Goal: Transaction & Acquisition: Purchase product/service

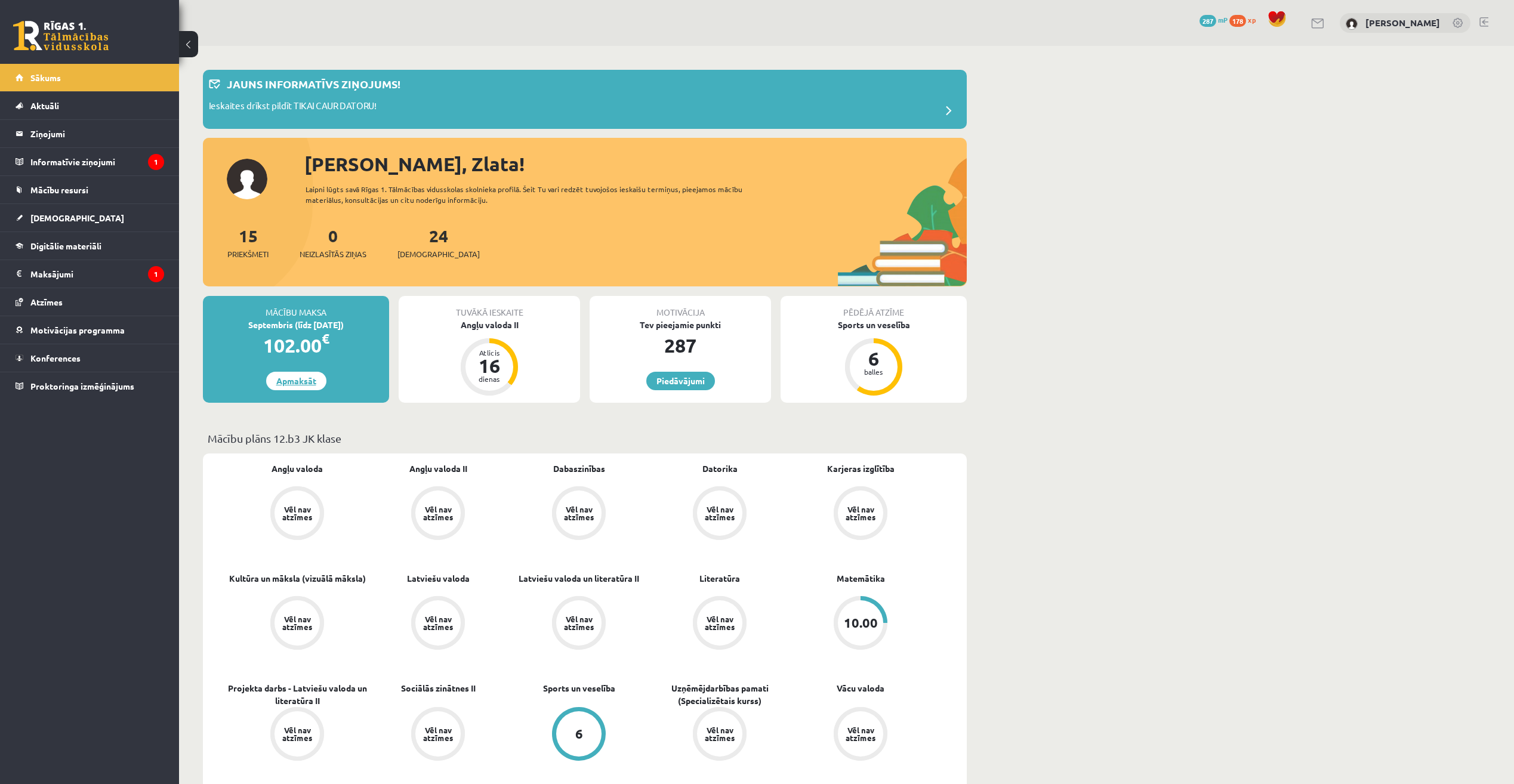
click at [313, 387] on link "Apmaksāt" at bounding box center [296, 380] width 60 height 18
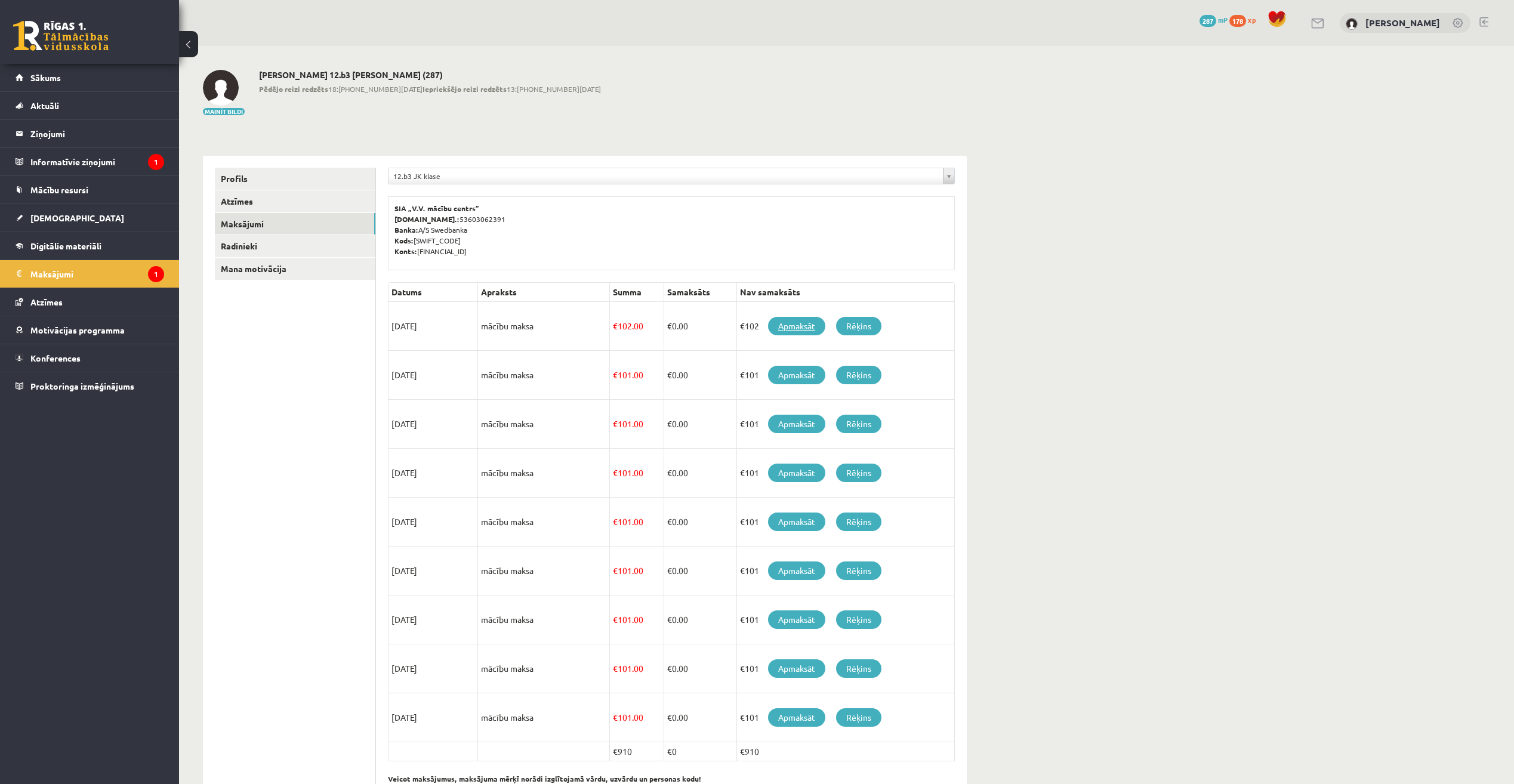
click at [781, 328] on link "Apmaksāt" at bounding box center [796, 326] width 57 height 18
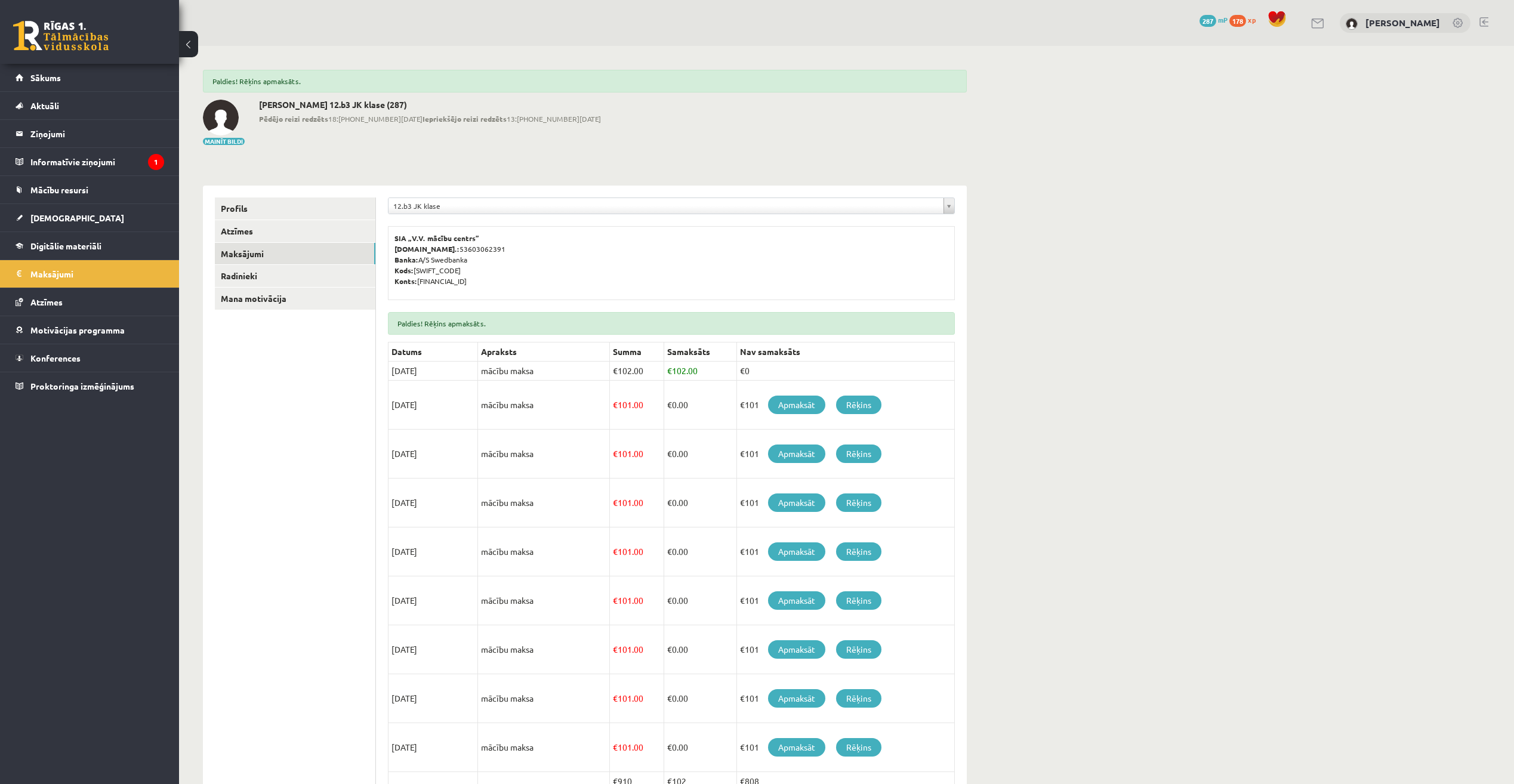
click at [1230, 328] on div "**********" at bounding box center [847, 451] width 1335 height 810
click at [131, 172] on legend "Informatīvie ziņojumi 1" at bounding box center [97, 161] width 134 height 27
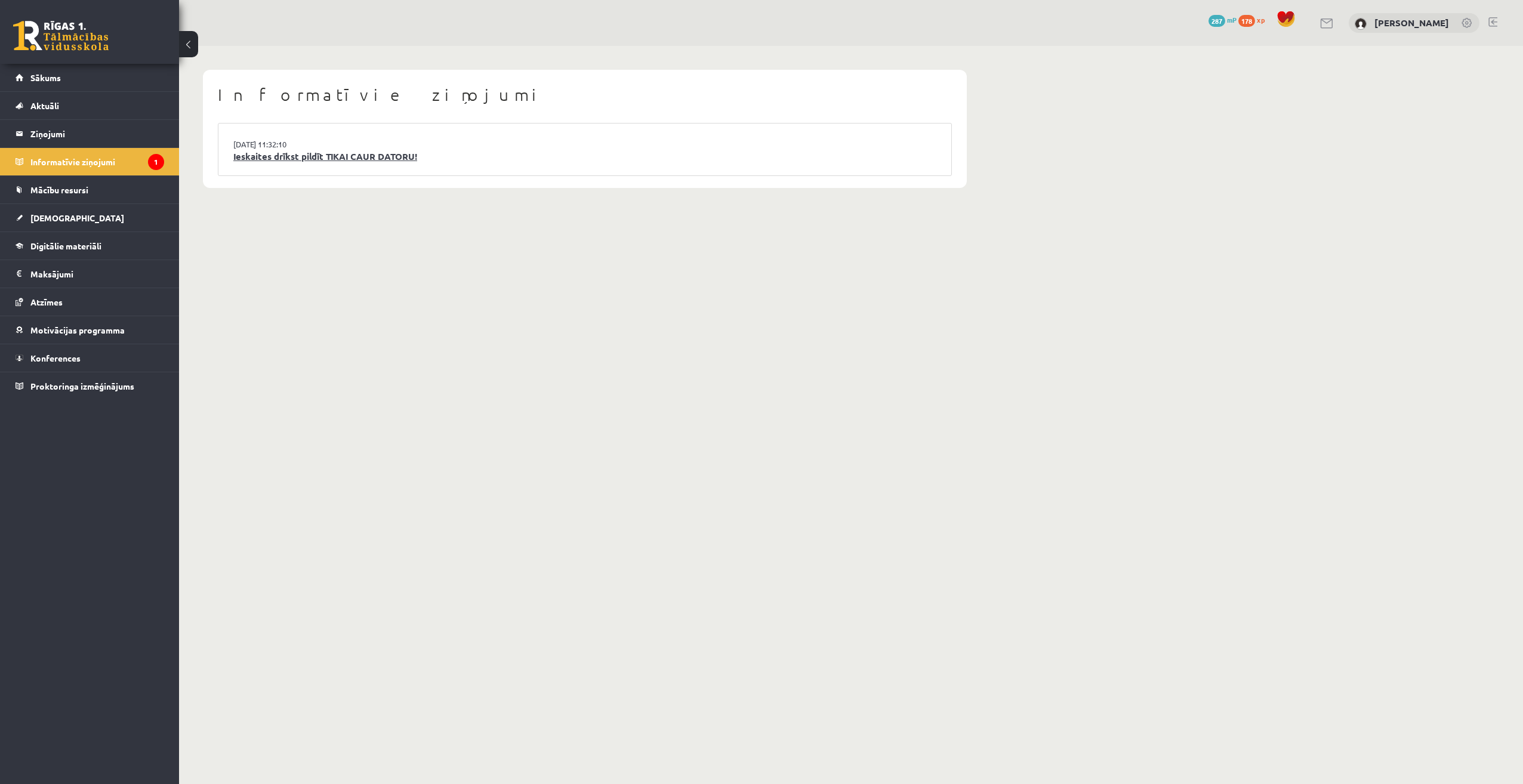
click at [302, 163] on link "Ieskaites drīkst pildīt TIKAI CAUR DATORU!" at bounding box center [585, 157] width 703 height 14
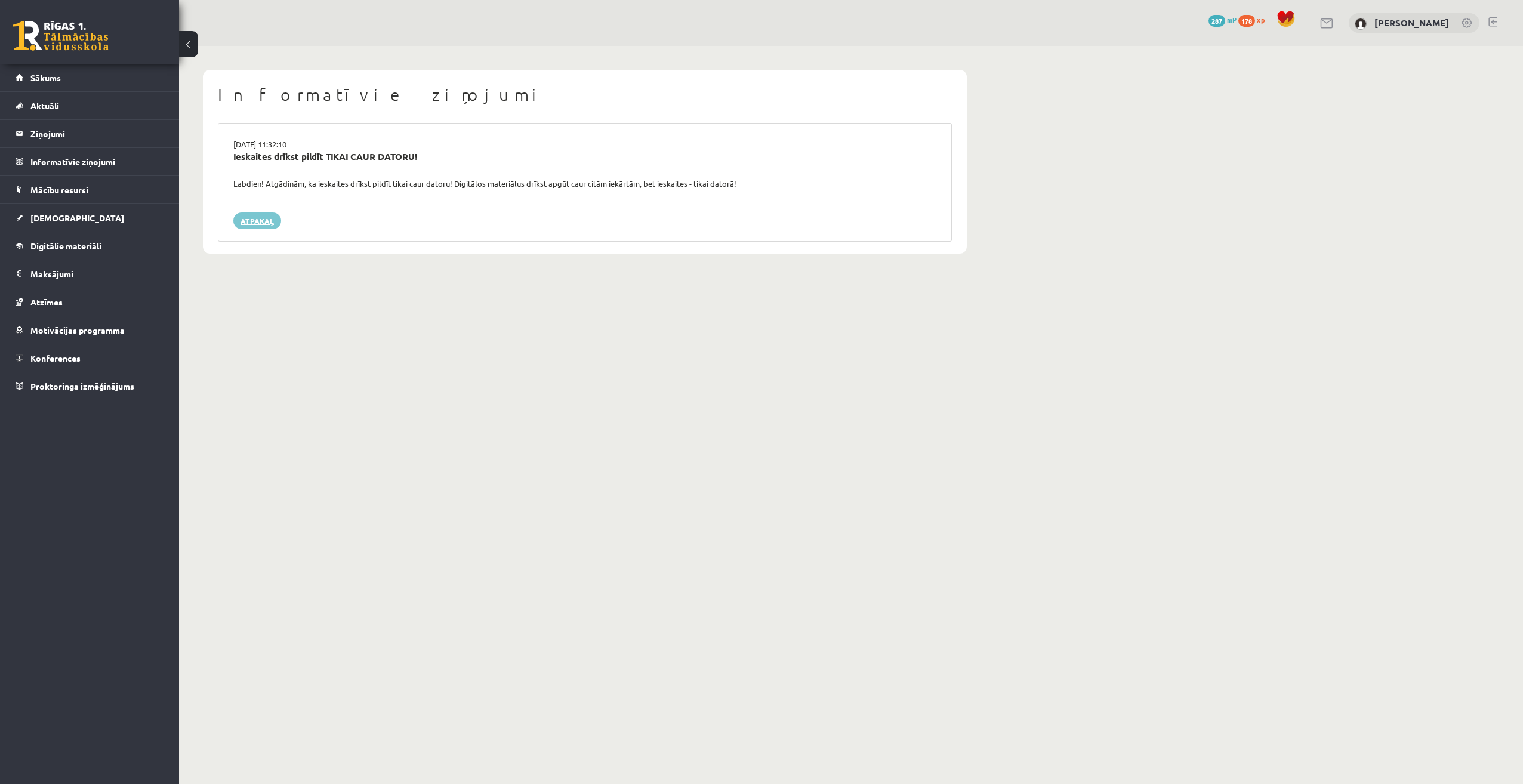
click at [265, 218] on link "Atpakaļ" at bounding box center [257, 220] width 47 height 17
